Goal: Task Accomplishment & Management: Use online tool/utility

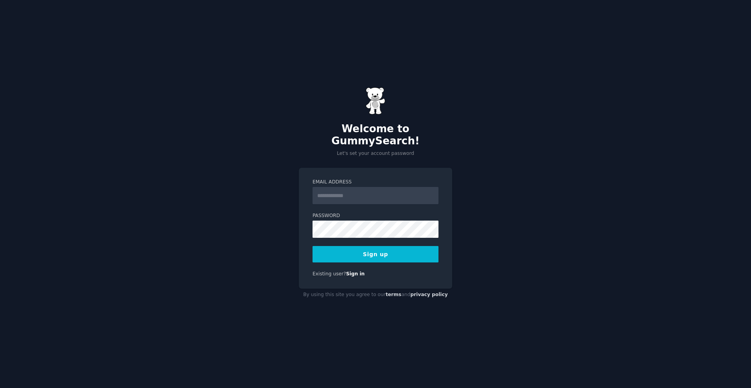
click at [360, 191] on input "Email Address" at bounding box center [376, 195] width 126 height 17
type input "**********"
click at [392, 249] on button "Sign up" at bounding box center [376, 254] width 126 height 16
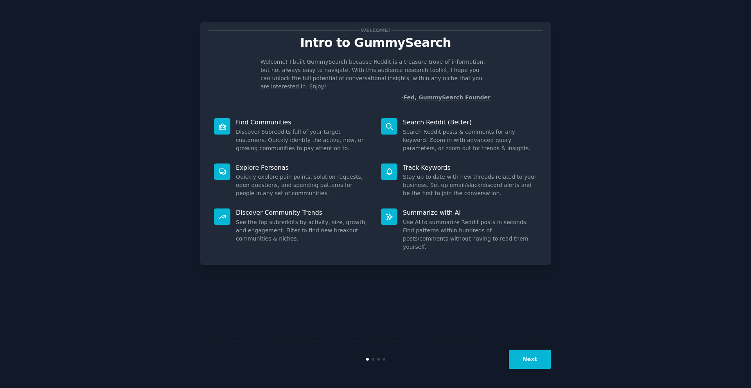
click at [610, 119] on div "Welcome! Intro to GummySearch Welcome! I built GummySearch because Reddit is a …" at bounding box center [375, 194] width 729 height 366
click at [541, 355] on button "Next" at bounding box center [530, 359] width 42 height 19
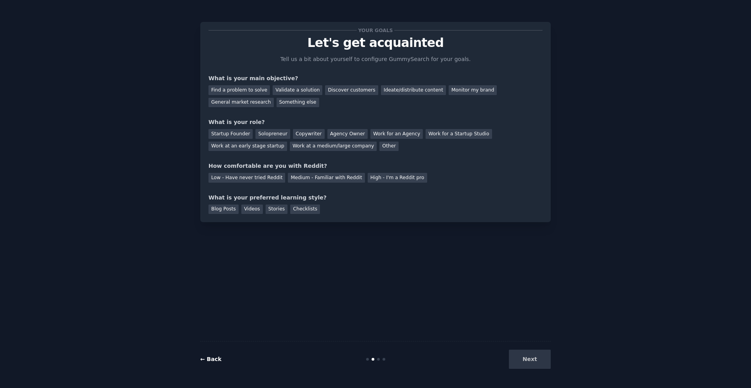
click at [210, 360] on link "← Back" at bounding box center [210, 359] width 21 height 6
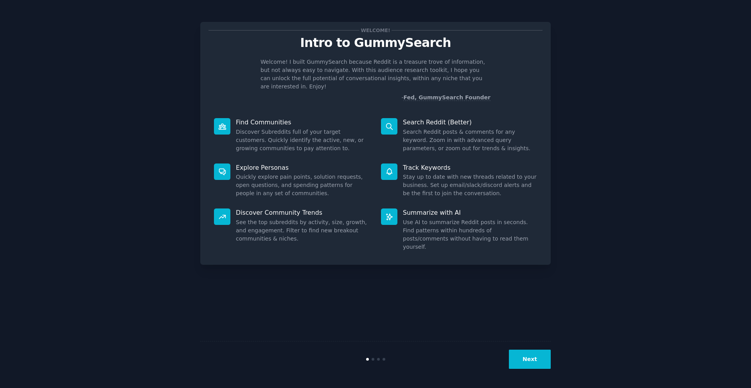
click at [524, 361] on button "Next" at bounding box center [530, 359] width 42 height 19
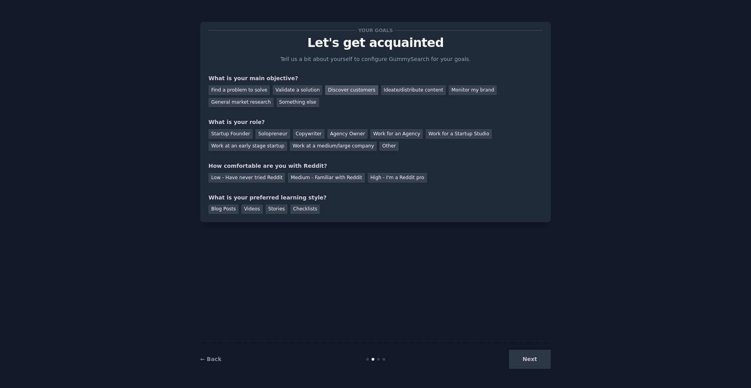
click at [354, 90] on div "Discover customers" at bounding box center [351, 90] width 53 height 10
click at [390, 86] on div "Ideate/distribute content" at bounding box center [413, 90] width 65 height 10
click at [362, 87] on div "Discover customers" at bounding box center [351, 90] width 53 height 10
click at [253, 145] on div "Work at an early stage startup" at bounding box center [247, 147] width 79 height 10
click at [294, 178] on div "Medium - Familiar with Reddit" at bounding box center [326, 178] width 77 height 10
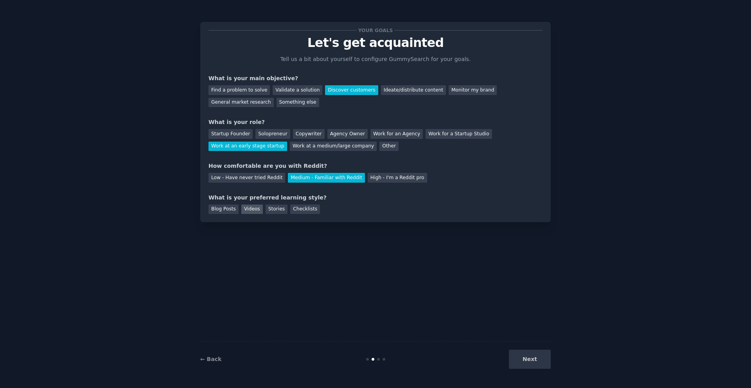
click at [250, 210] on div "Videos" at bounding box center [252, 210] width 22 height 10
click at [537, 366] on button "Next" at bounding box center [530, 359] width 42 height 19
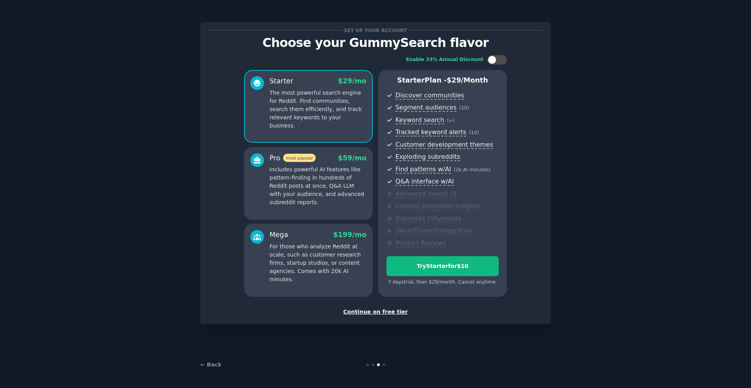
click at [615, 59] on div "Set up your account Choose your GummySearch flavor Enable 33% Annual Discount S…" at bounding box center [375, 194] width 729 height 366
click at [628, 44] on div "Set up your account Choose your GummySearch flavor Enable 33% Annual Discount S…" at bounding box center [375, 194] width 729 height 366
click at [370, 311] on div "Continue on free tier" at bounding box center [375, 312] width 334 height 8
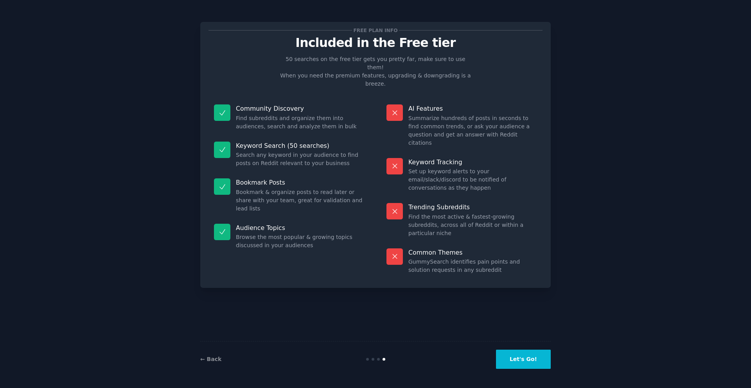
click at [514, 353] on button "Let's Go!" at bounding box center [523, 359] width 55 height 19
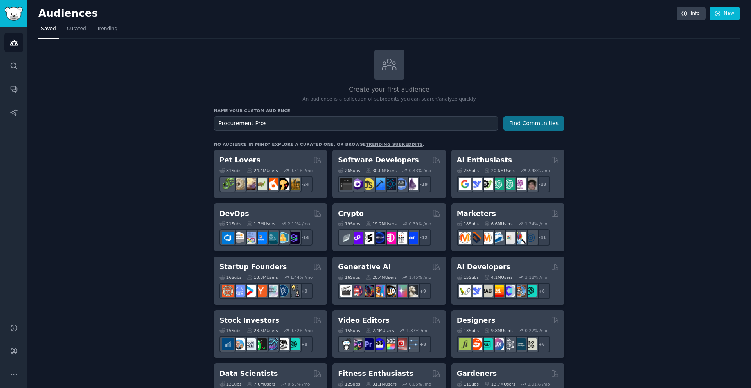
type input "Procurement Pros"
click at [554, 128] on button "Find Communities" at bounding box center [533, 123] width 61 height 14
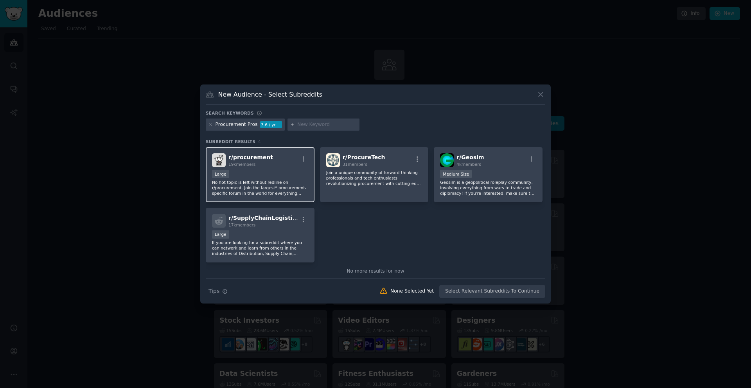
click at [286, 170] on div "Large" at bounding box center [260, 175] width 96 height 10
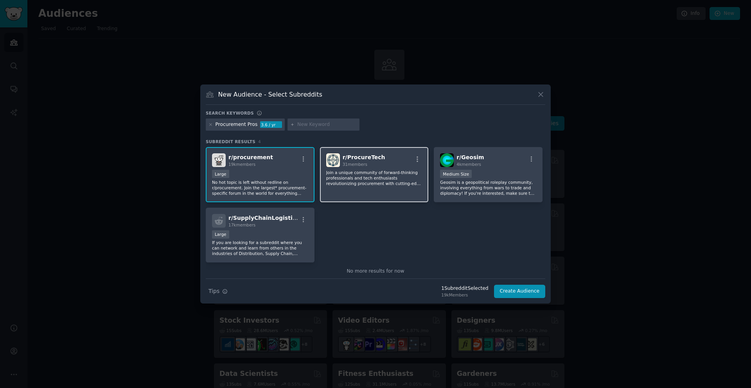
click at [346, 179] on p "Join a unique community of forward-thinking professionals and tech enthusiasts …" at bounding box center [374, 178] width 96 height 16
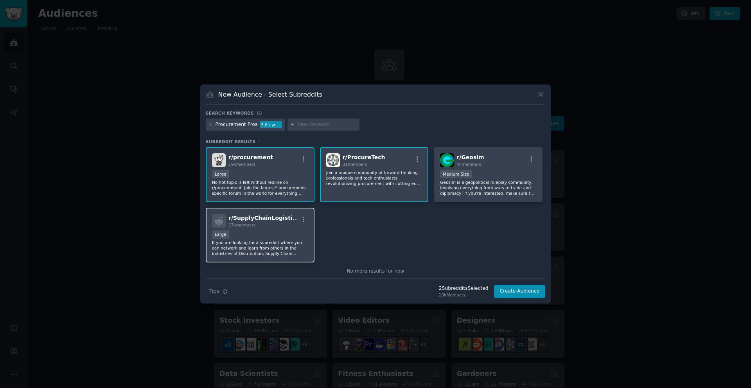
click at [273, 235] on div "Large" at bounding box center [260, 235] width 96 height 10
click at [515, 291] on button "Create Audience" at bounding box center [520, 291] width 52 height 13
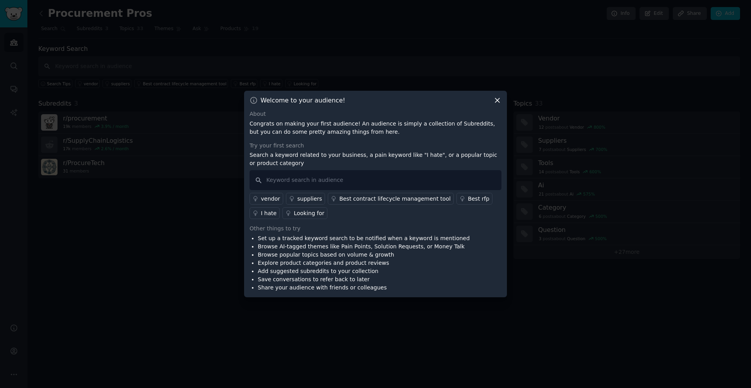
click at [269, 200] on div "vendor" at bounding box center [270, 199] width 19 height 8
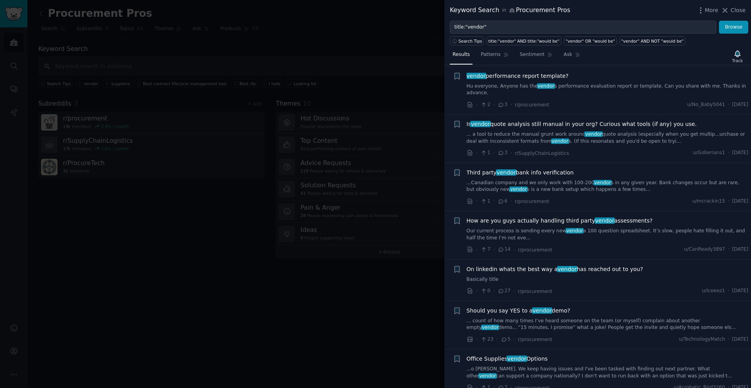
scroll to position [205, 0]
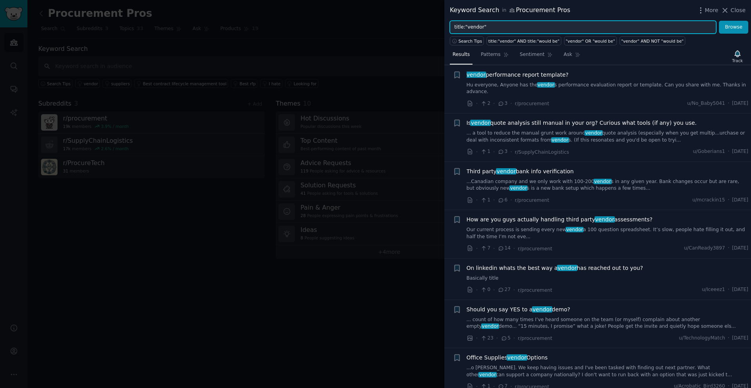
click at [641, 30] on input "title:"vendor"" at bounding box center [583, 27] width 266 height 13
click at [719, 21] on button "Browse" at bounding box center [733, 27] width 29 height 13
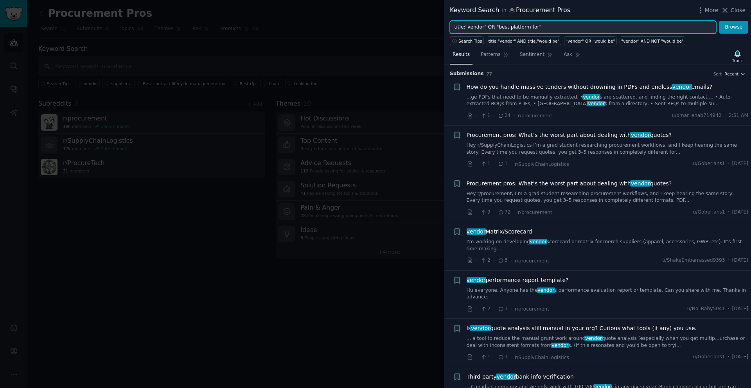
click at [467, 27] on input "title:"vendor" OR "best platform for"" at bounding box center [583, 27] width 266 height 13
click at [719, 21] on button "Browse" at bounding box center [733, 27] width 29 height 13
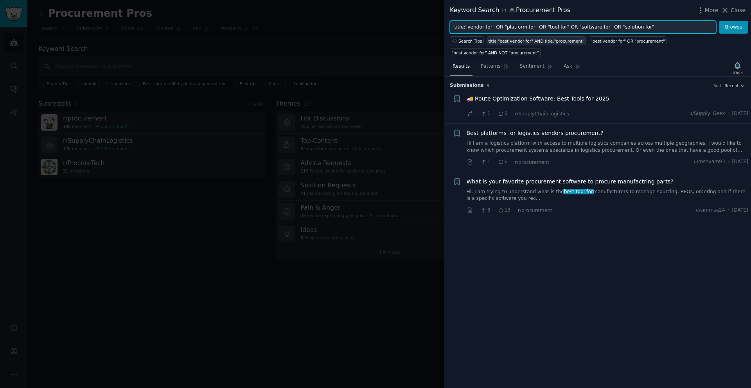
type input "title:"vendor for" OR "platform for" OR "tool for" OR "software for" OR "soluti…"
click at [719, 21] on button "Browse" at bounding box center [733, 27] width 29 height 13
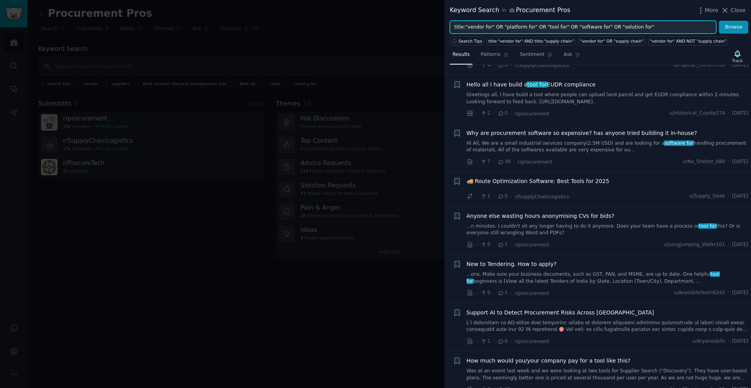
scroll to position [231, 0]
click at [737, 59] on div "Track" at bounding box center [737, 60] width 11 height 5
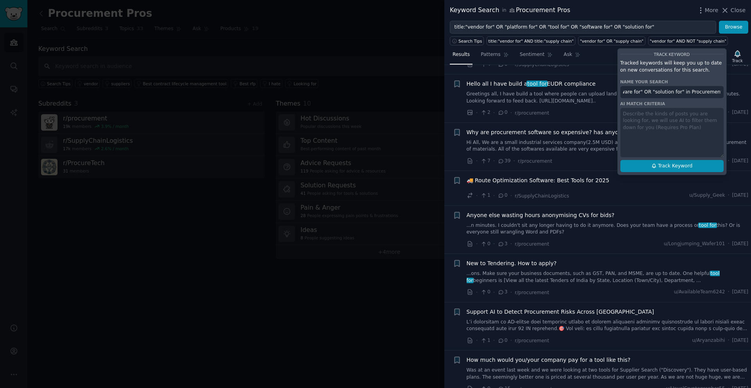
scroll to position [0, 0]
click at [691, 164] on span "Track Keyword" at bounding box center [675, 166] width 34 height 7
type input "title:"vendor for" OR "platform for" OR "tool for" OR "software for" OR "soluti…"
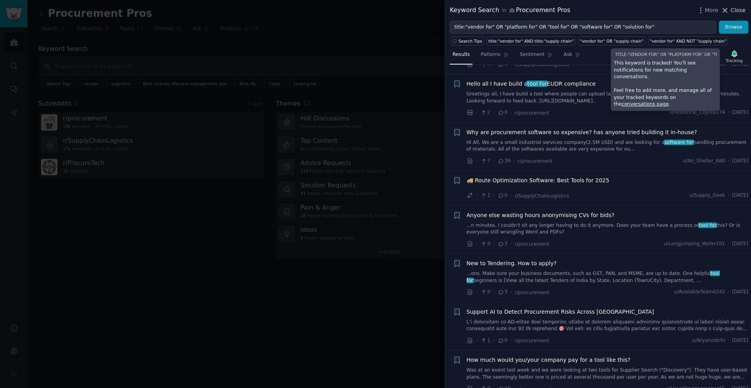
click at [728, 10] on icon at bounding box center [725, 10] width 8 height 8
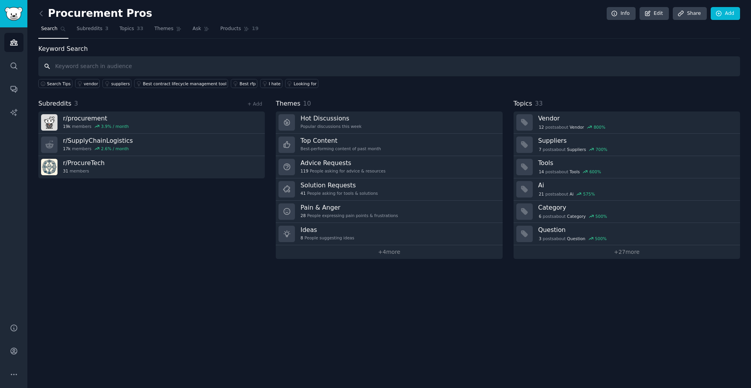
click at [127, 64] on input "text" at bounding box center [389, 66] width 702 height 20
click at [694, 16] on link "Share" at bounding box center [690, 13] width 34 height 13
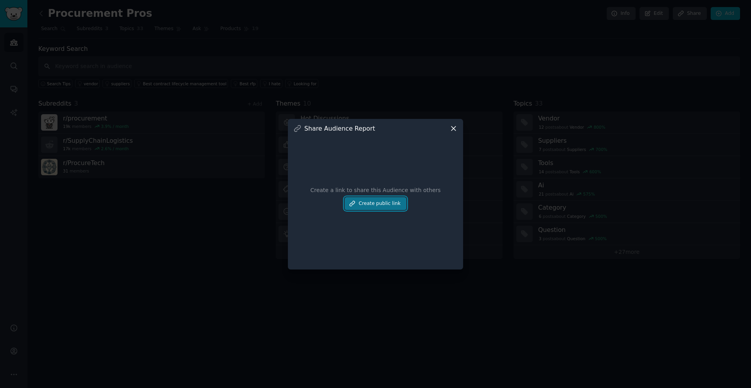
click at [390, 198] on button "Create public link" at bounding box center [376, 203] width 62 height 13
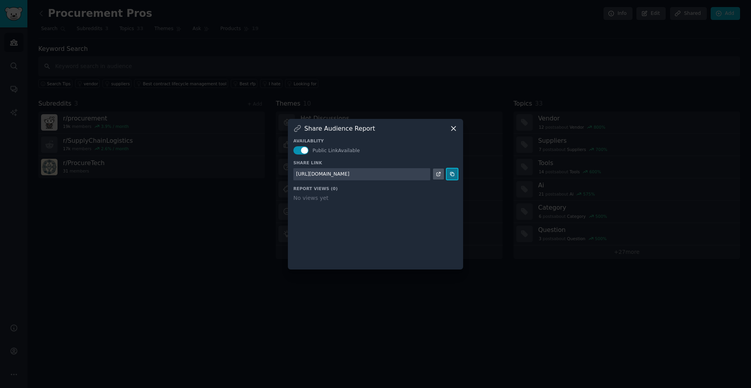
click at [454, 173] on icon at bounding box center [451, 173] width 5 height 5
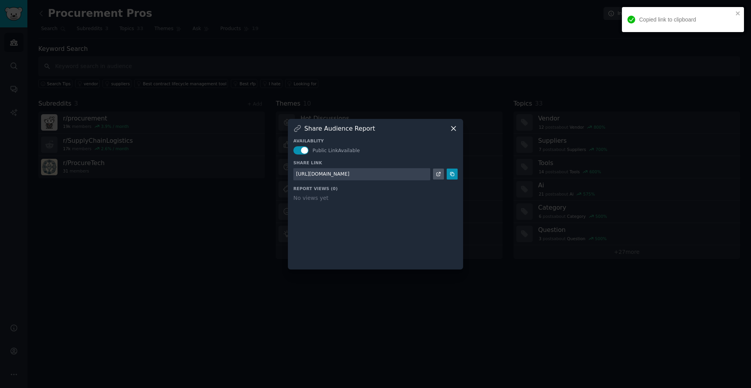
click at [456, 128] on icon at bounding box center [453, 128] width 8 height 8
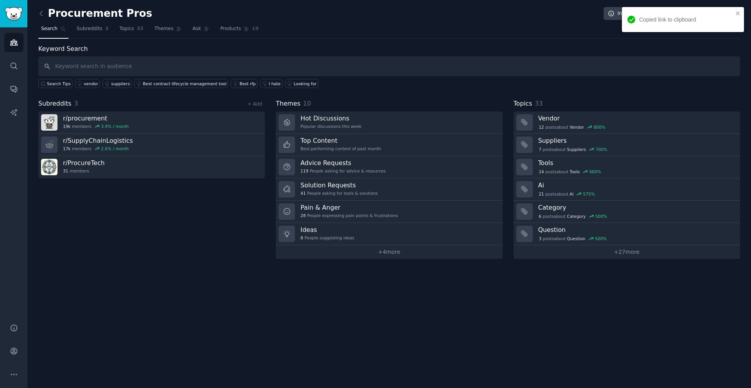
click at [549, 52] on div "Keyword Search Search Tips vendor suppliers Best contract lifecycle management …" at bounding box center [389, 66] width 702 height 44
click at [738, 13] on icon "close" at bounding box center [738, 13] width 4 height 4
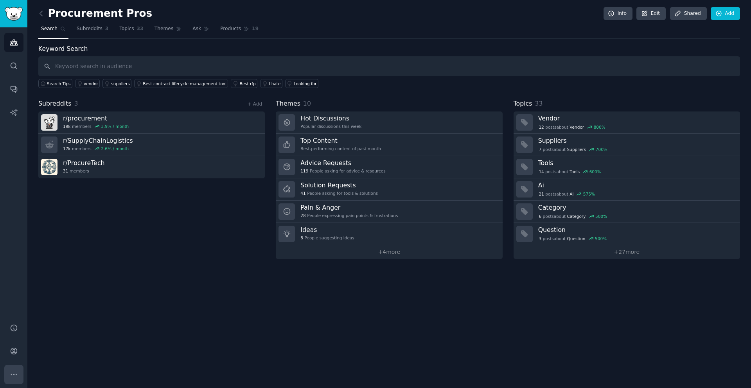
click at [18, 368] on button "More" at bounding box center [13, 374] width 19 height 19
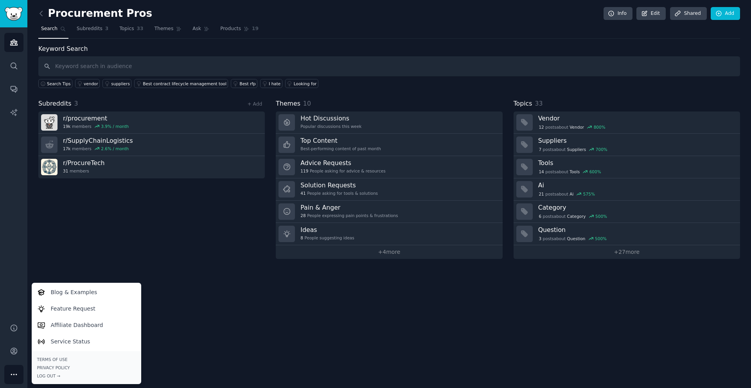
click at [18, 368] on button "More" at bounding box center [13, 374] width 19 height 19
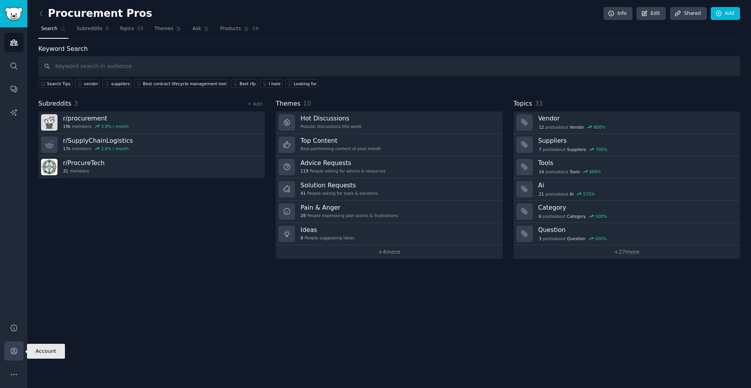
click at [16, 354] on icon "Sidebar" at bounding box center [14, 351] width 8 height 8
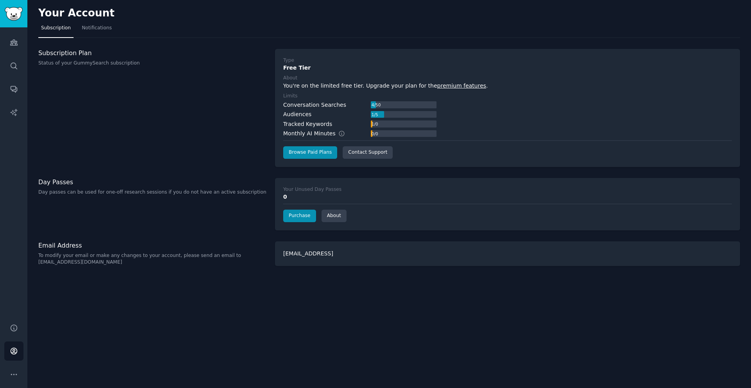
click at [112, 307] on div "Your Account Subscription Notifications Subscription Plan Status of your GummyS…" at bounding box center [389, 194] width 724 height 388
click at [84, 30] on span "Notifications" at bounding box center [97, 28] width 30 height 7
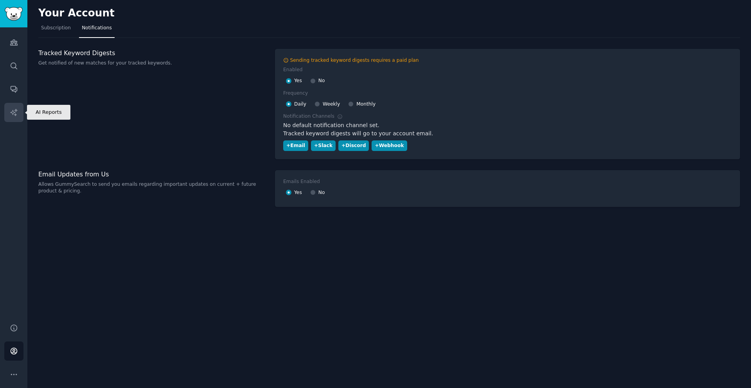
click at [13, 110] on icon "Sidebar" at bounding box center [14, 112] width 8 height 8
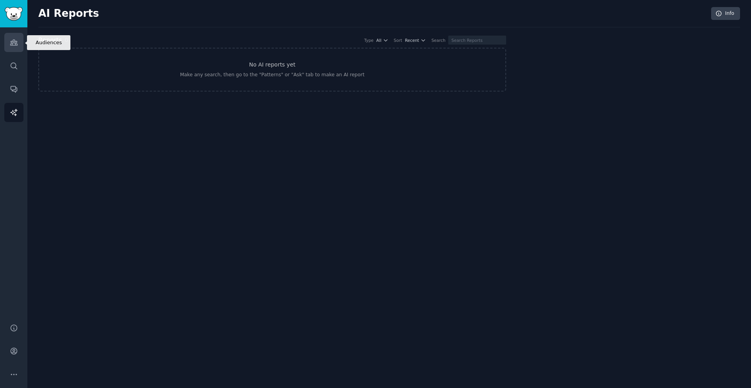
click at [16, 47] on link "Audiences" at bounding box center [13, 42] width 19 height 19
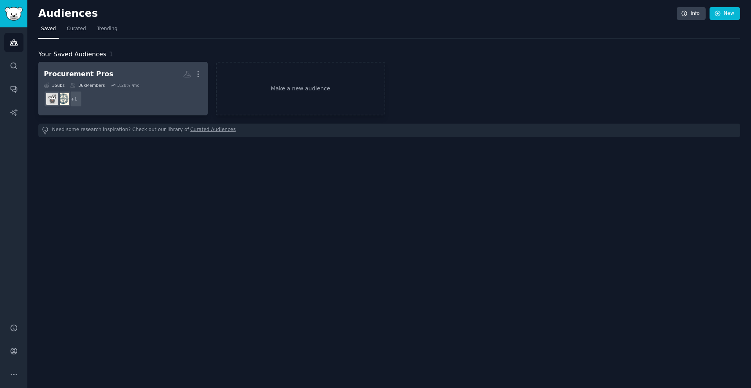
click at [68, 73] on div "Procurement Pros" at bounding box center [79, 74] width 70 height 10
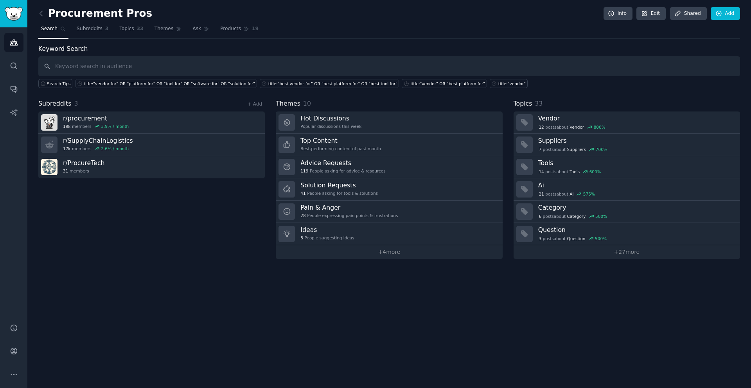
click at [86, 67] on input "text" at bounding box center [389, 66] width 702 height 20
click at [164, 24] on link "Themes" at bounding box center [168, 31] width 33 height 16
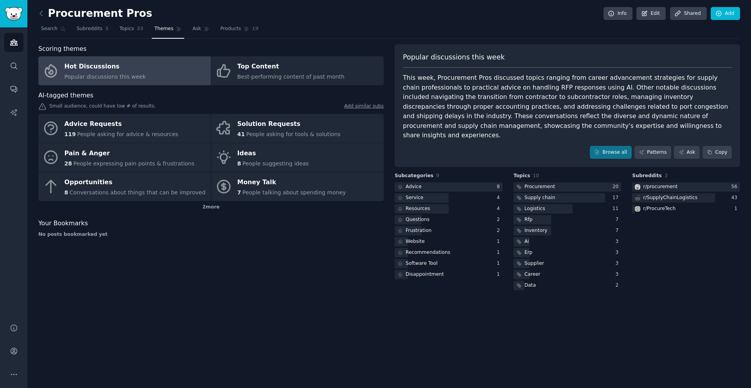
click at [700, 243] on div "Subreddits 3 r/ procurement 56 r/ SupplyChainLogistics 43 r/ ProcureTech 1" at bounding box center [686, 232] width 108 height 119
